Goal: Download file/media

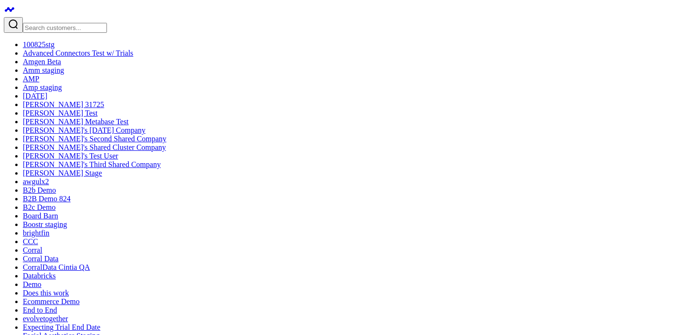
type textarea "w"
type textarea "whoe me based countries arranged by top to bottom"
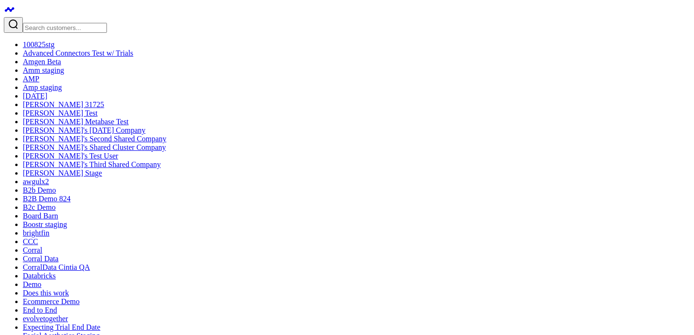
copy div "google_sheets_testfor_product_daily_enhanced.transformed_google_drive_tables_in…"
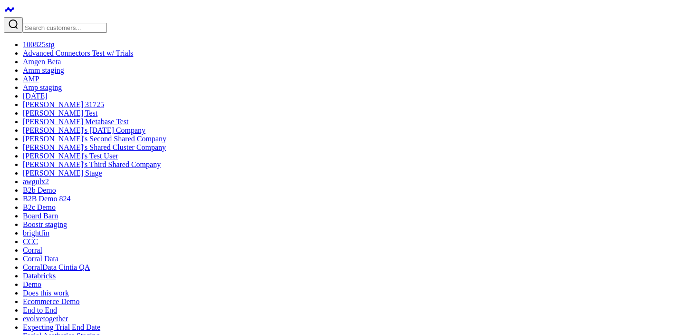
drag, startPoint x: 411, startPoint y: 205, endPoint x: 370, endPoint y: 83, distance: 128.3
copy code "SELECT country, COUNT(*) AS total_count FROM google_sheets_testfor_product_dail…"
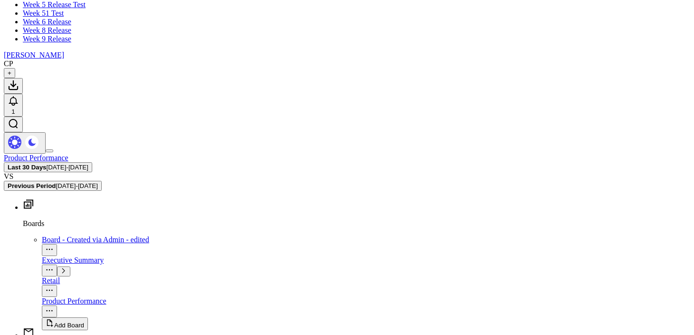
scroll to position [1139, 0]
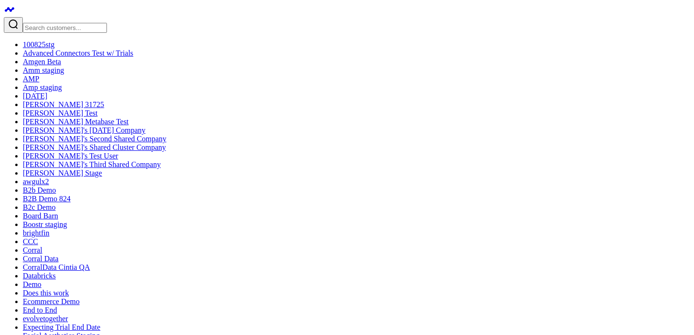
checkbox input "false"
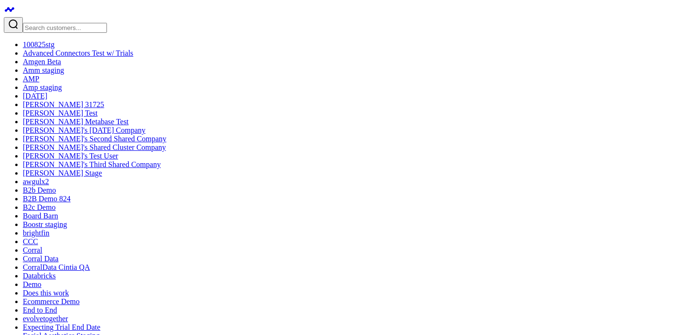
checkbox input "false"
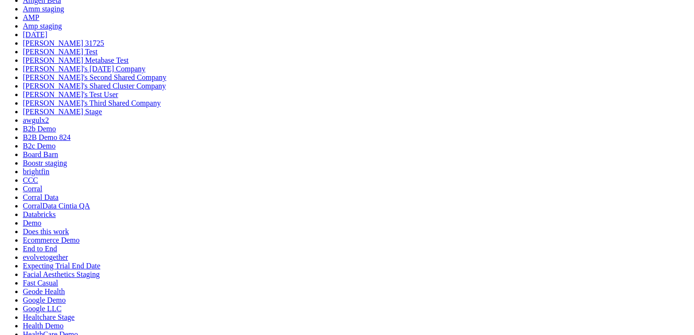
scroll to position [65, 0]
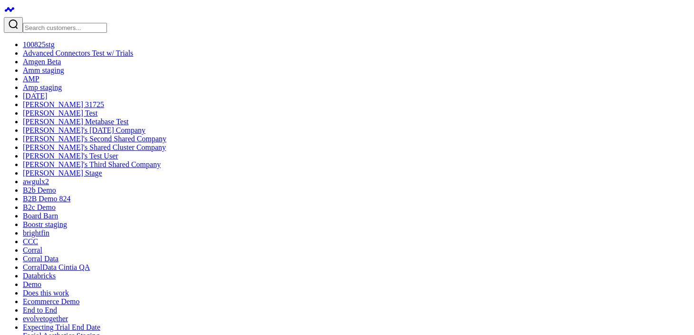
scroll to position [20, 0]
